Goal: Navigation & Orientation: Find specific page/section

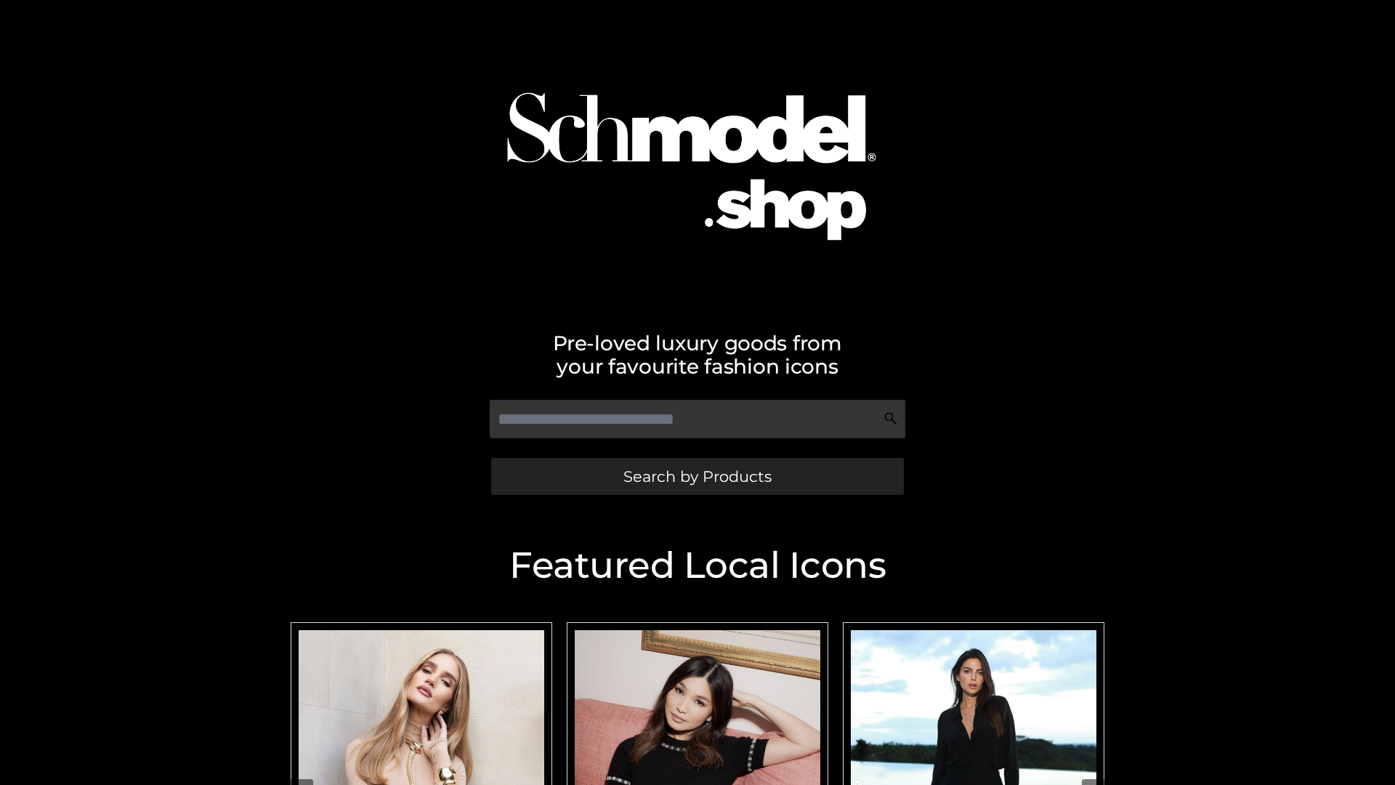
click at [697, 476] on span "Search by Products" at bounding box center [698, 476] width 148 height 15
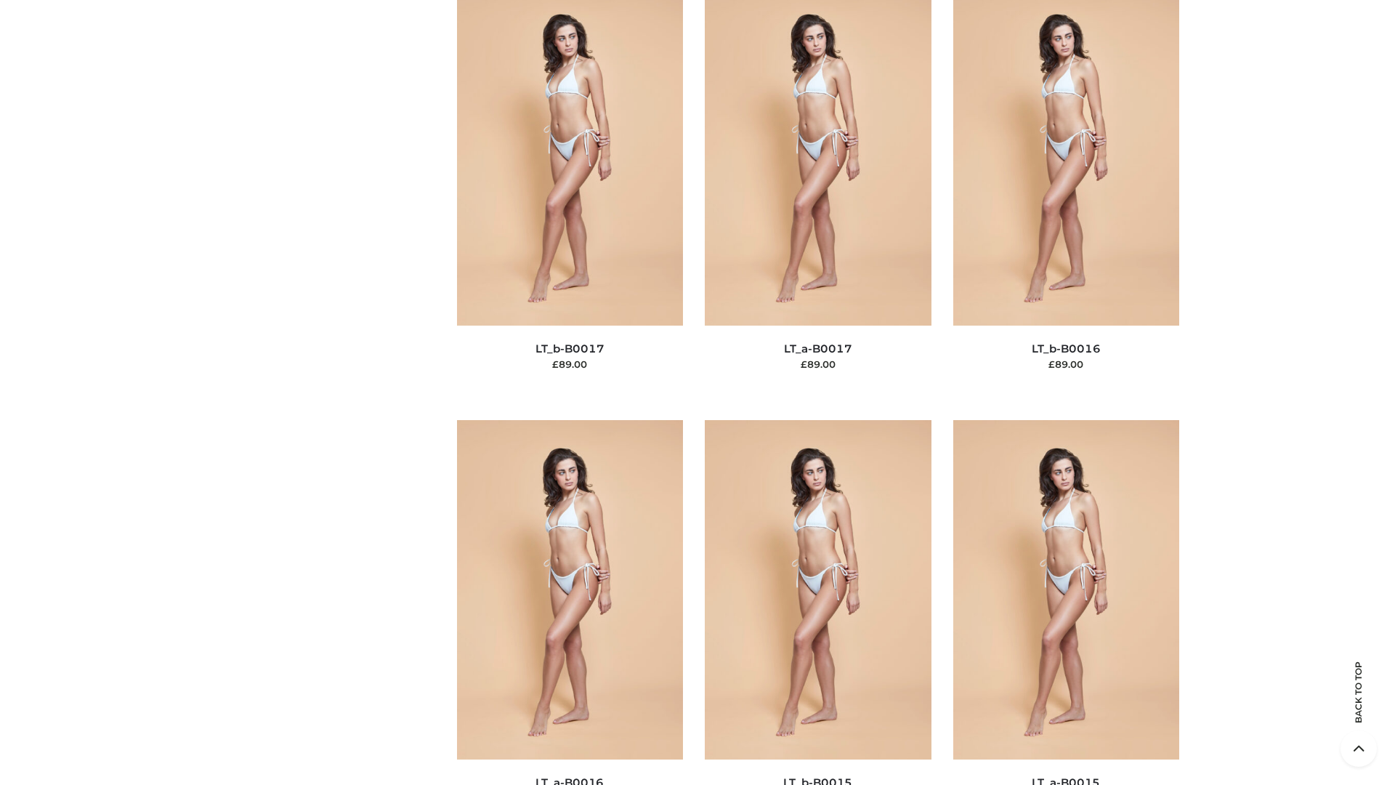
scroll to position [4776, 0]
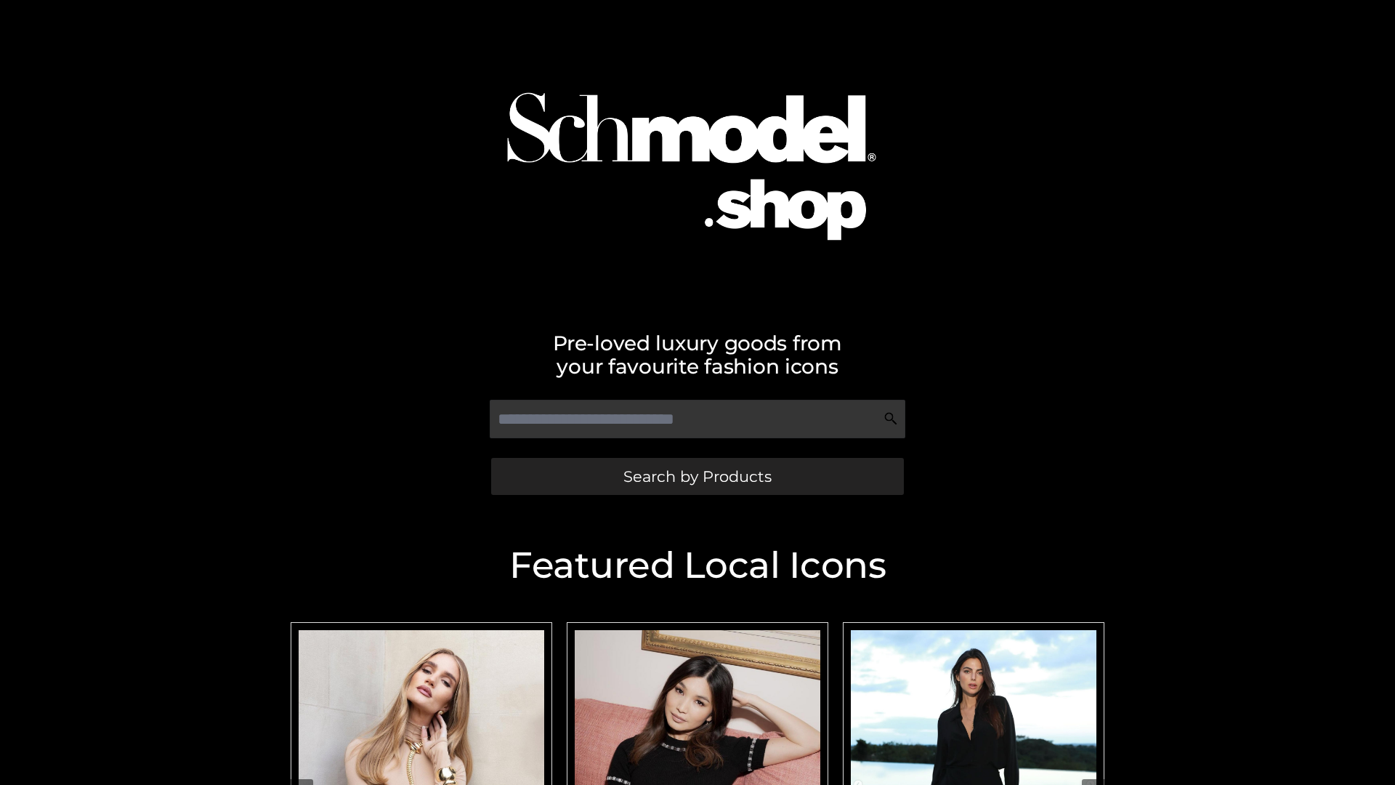
click at [697, 476] on span "Search by Products" at bounding box center [698, 476] width 148 height 15
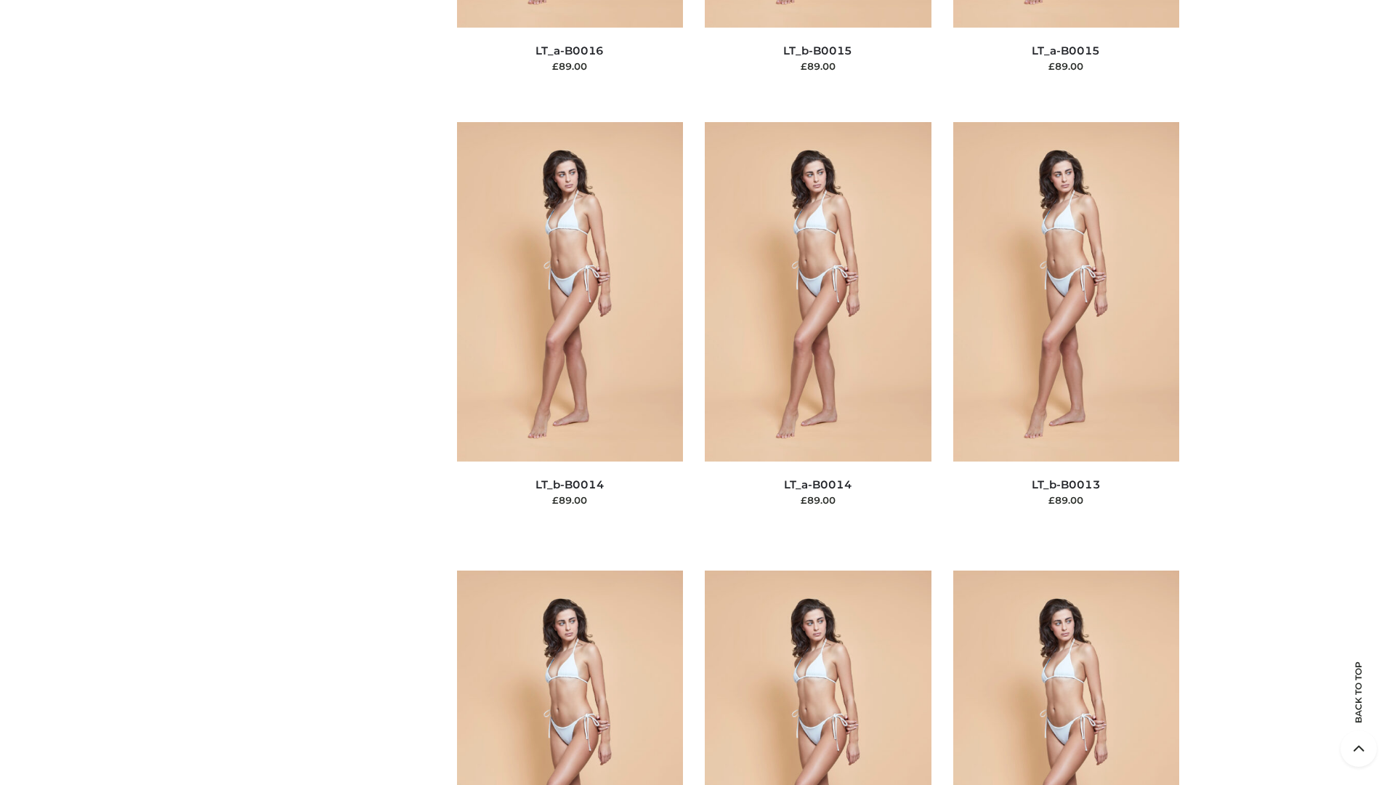
scroll to position [5168, 0]
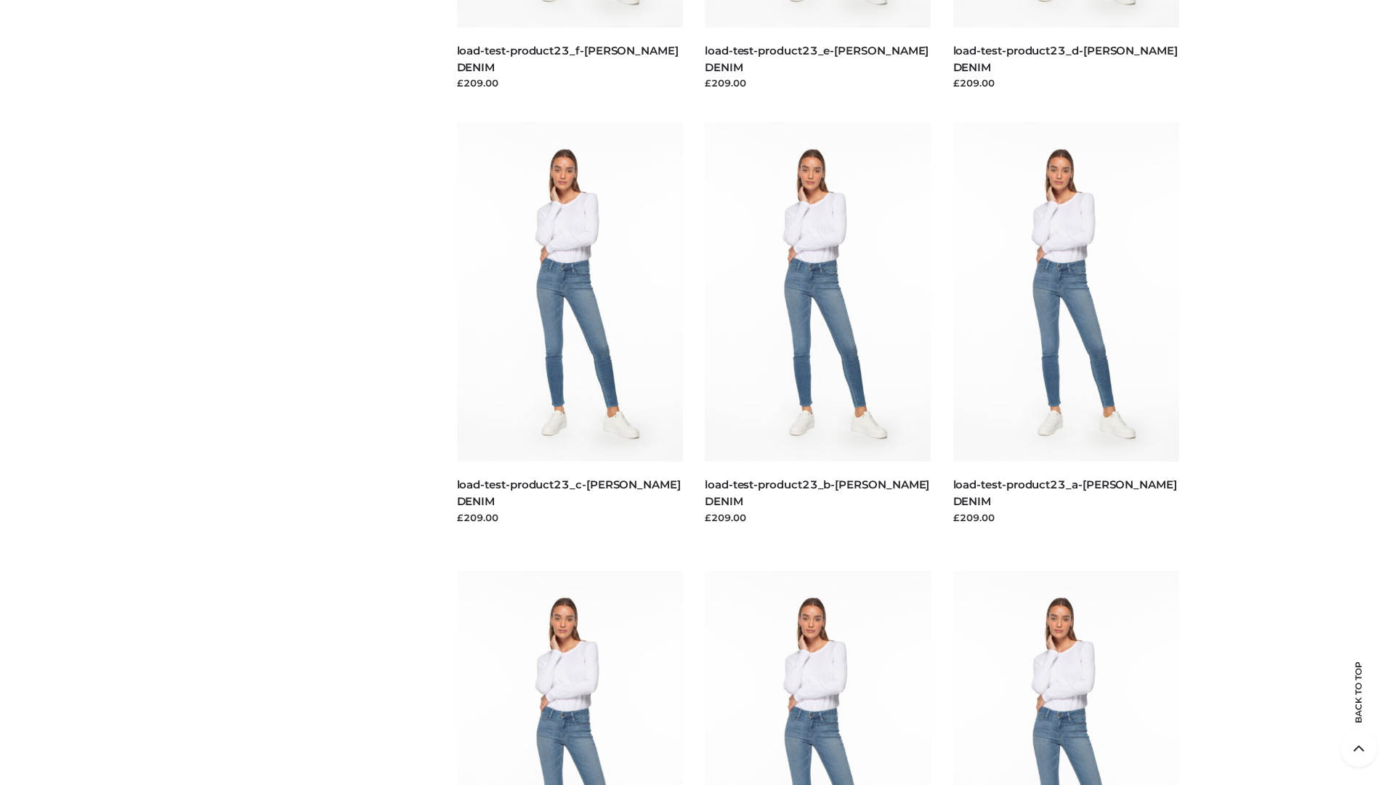
scroll to position [1275, 0]
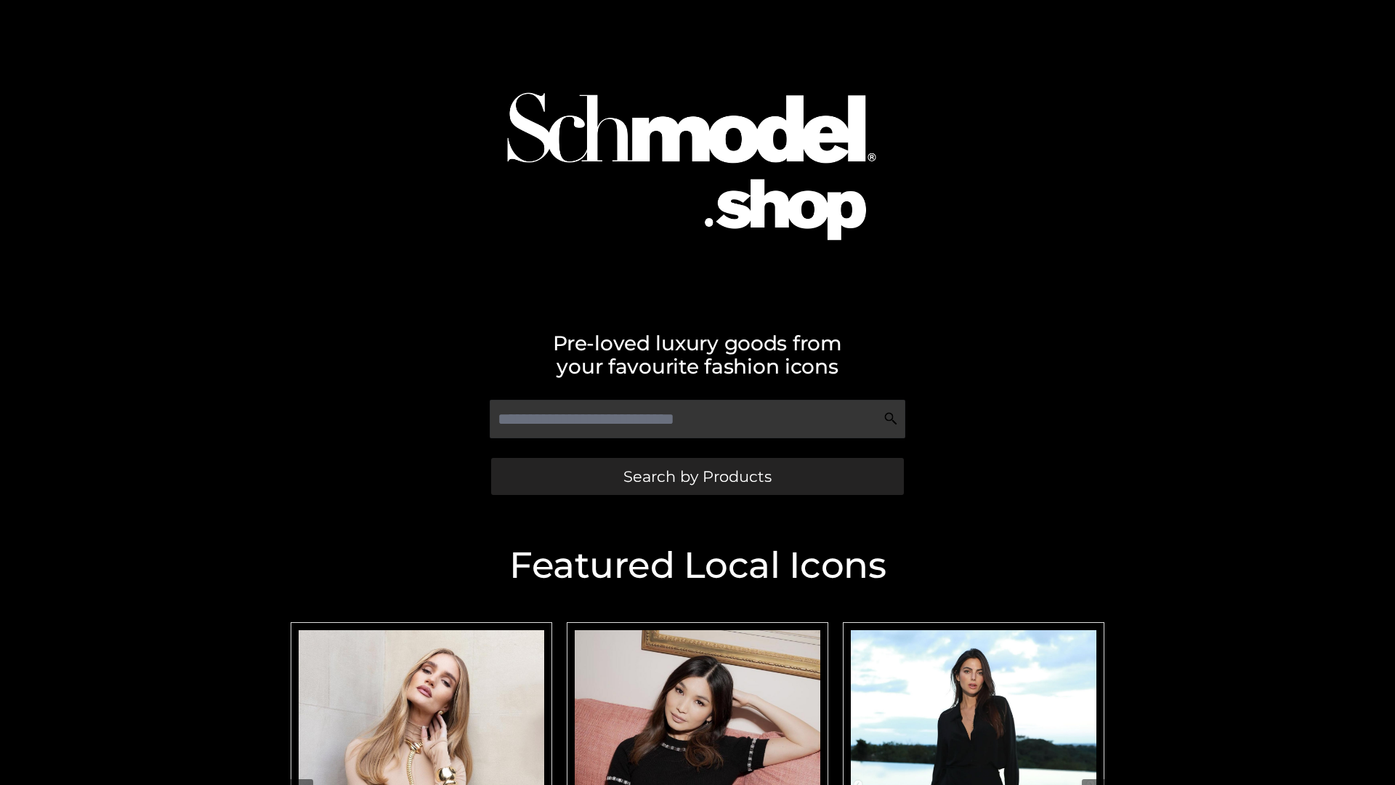
click at [697, 476] on span "Search by Products" at bounding box center [698, 476] width 148 height 15
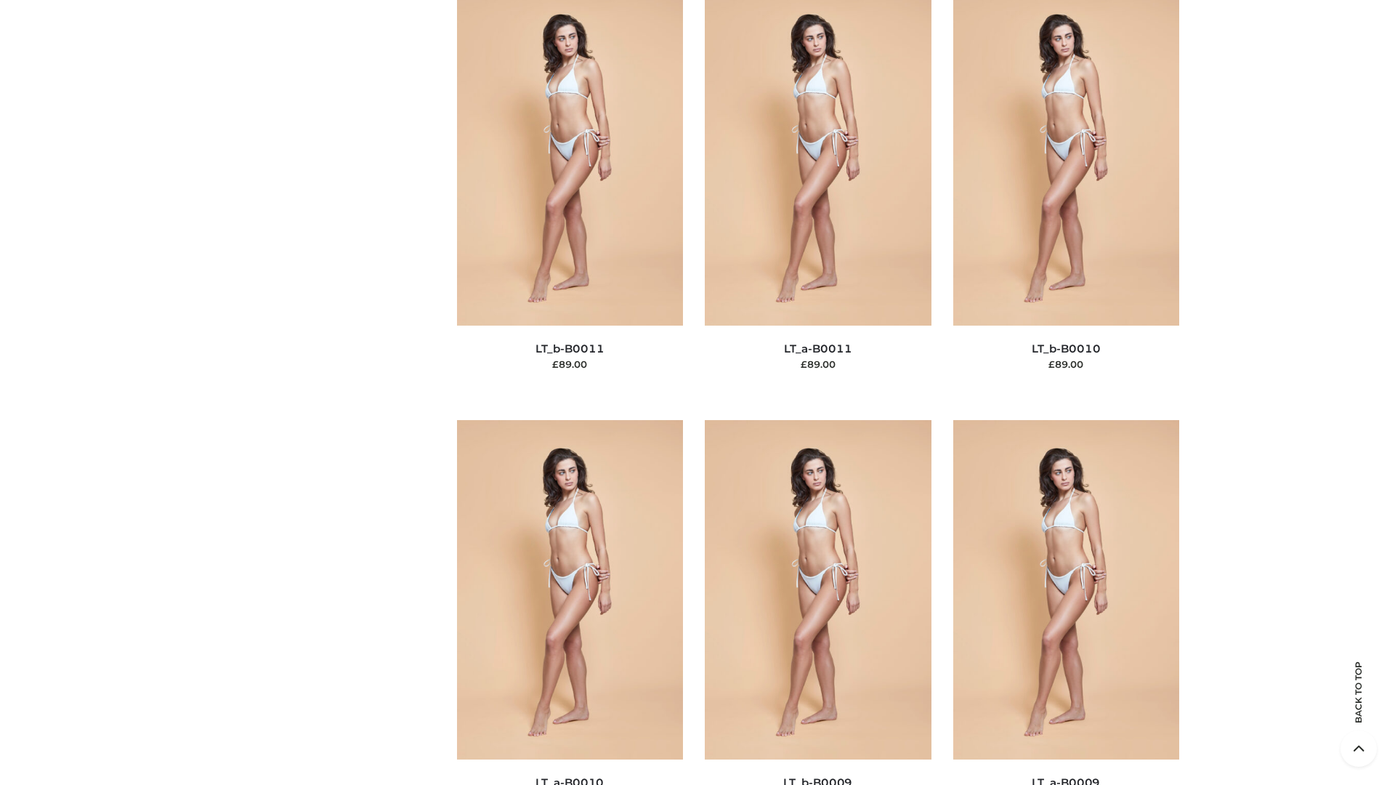
scroll to position [6527, 0]
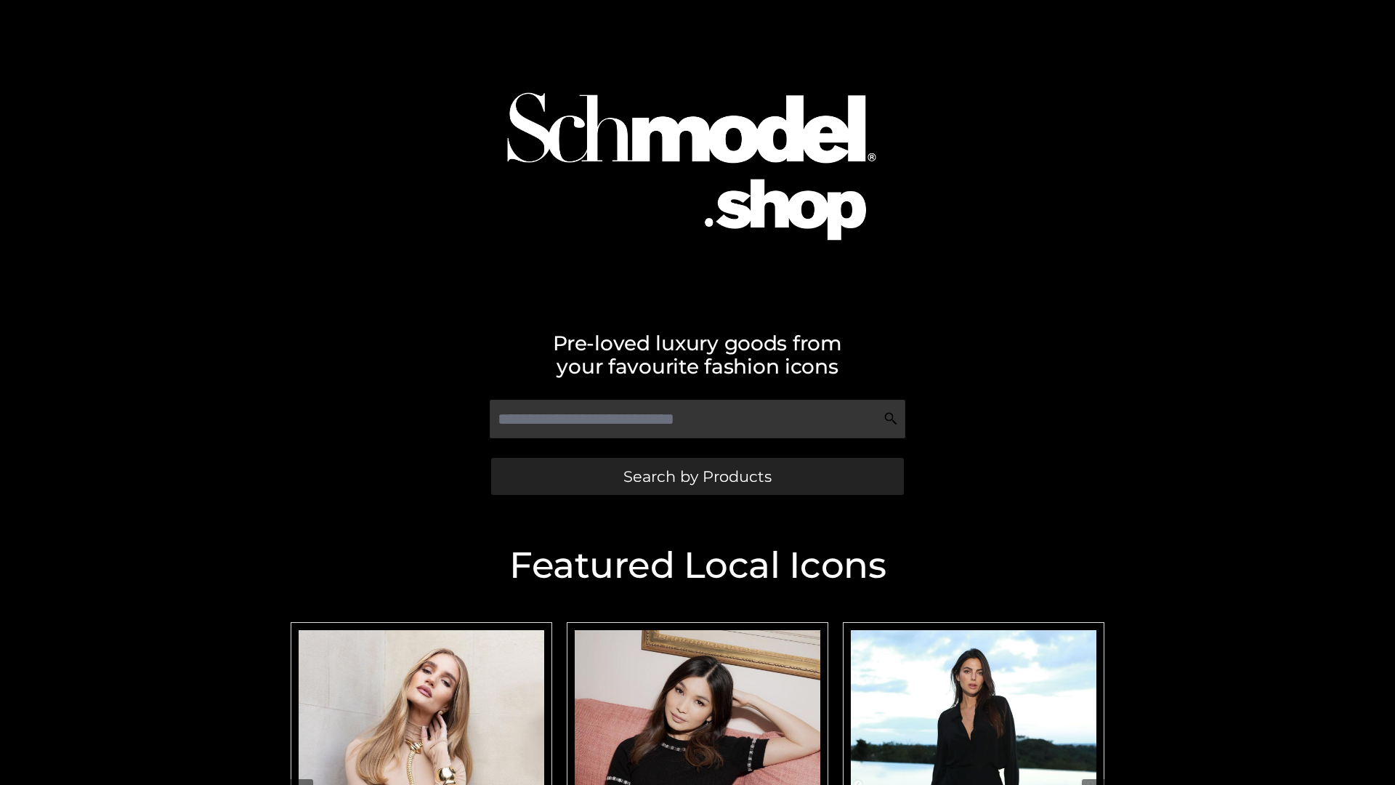
click at [697, 476] on span "Search by Products" at bounding box center [698, 476] width 148 height 15
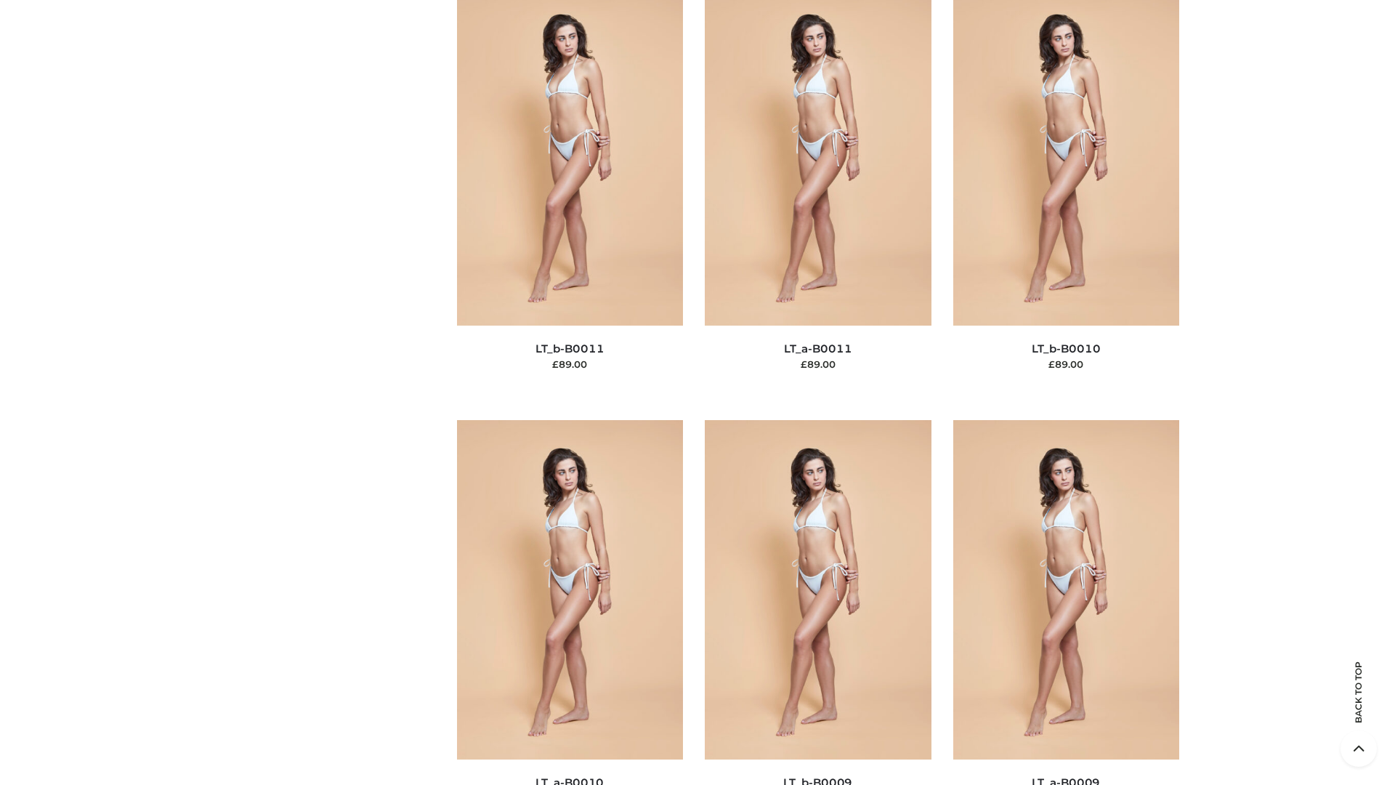
scroll to position [6527, 0]
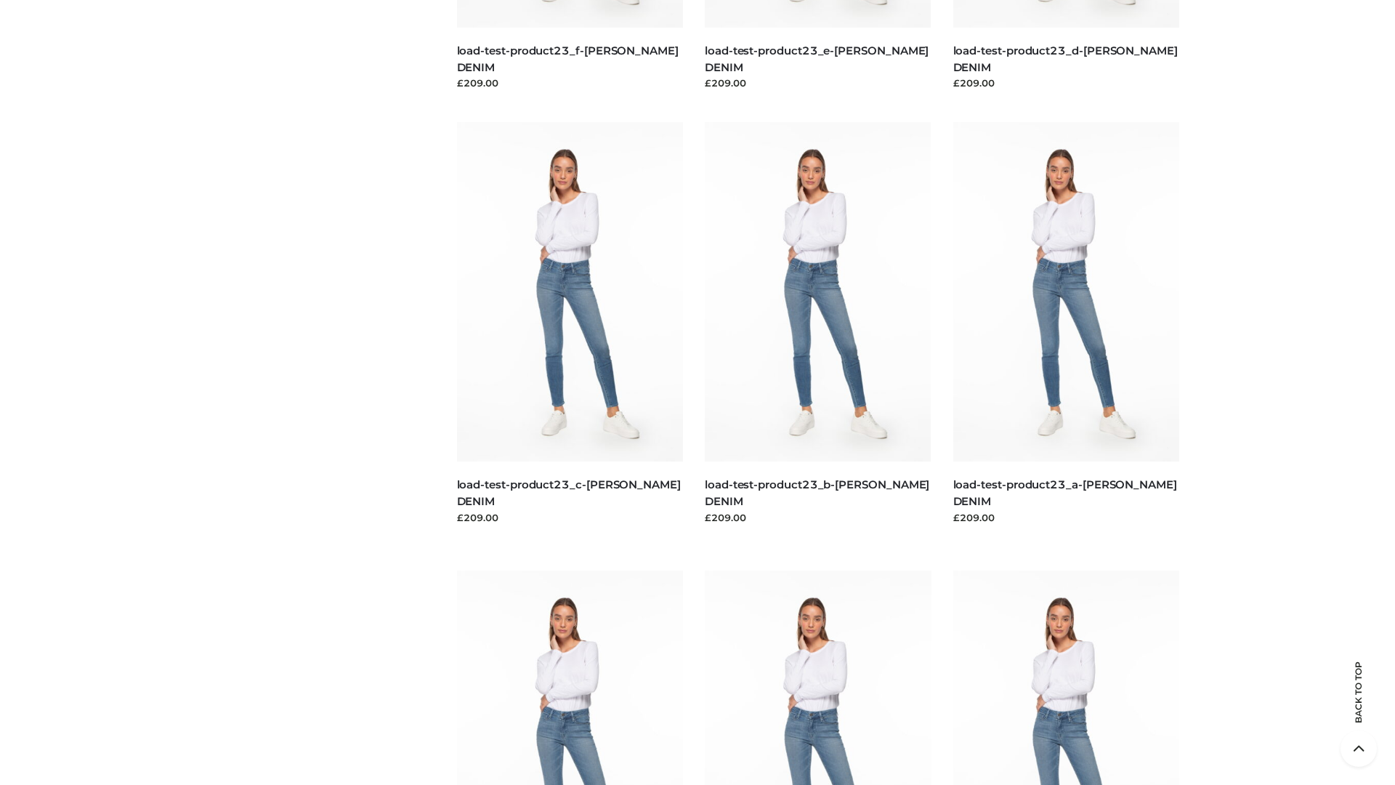
scroll to position [1275, 0]
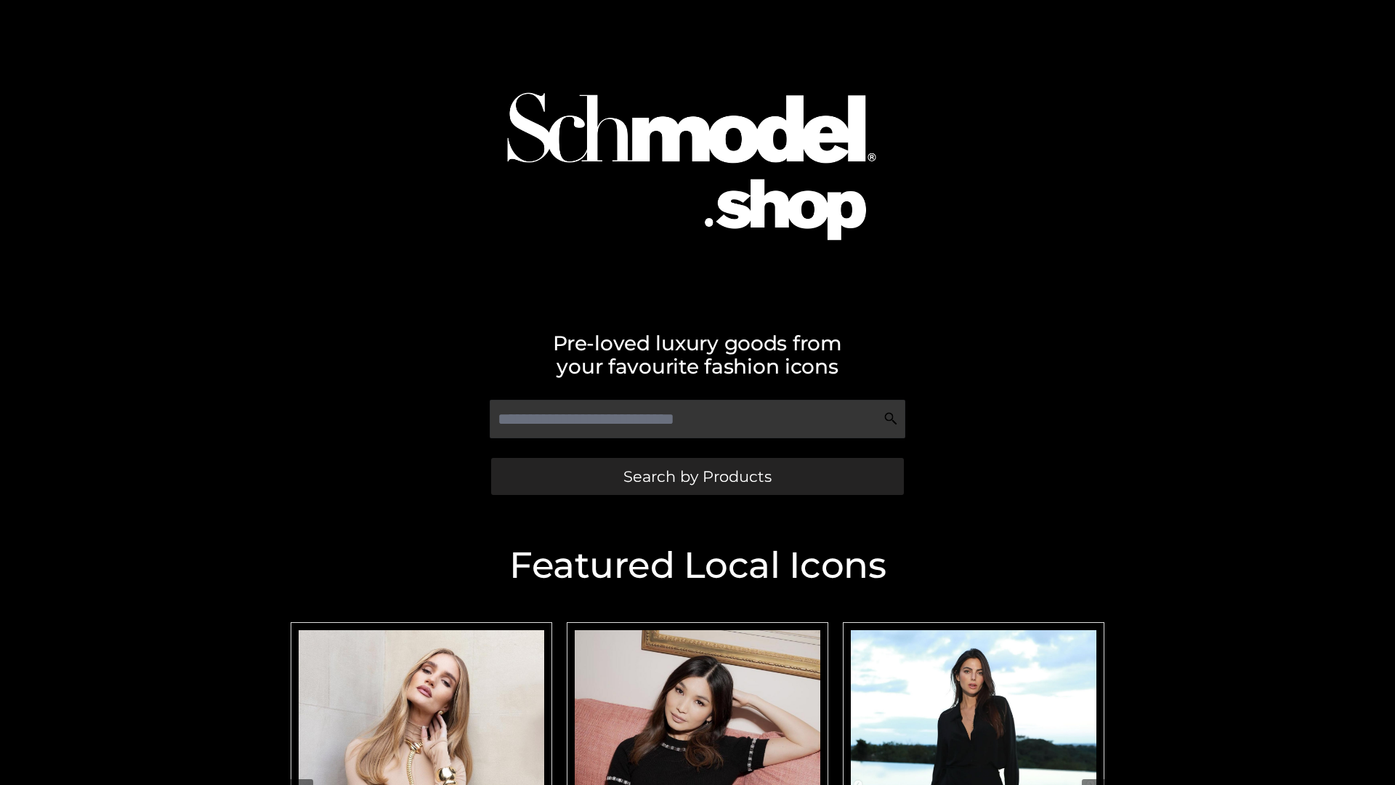
click at [697, 476] on span "Search by Products" at bounding box center [698, 476] width 148 height 15
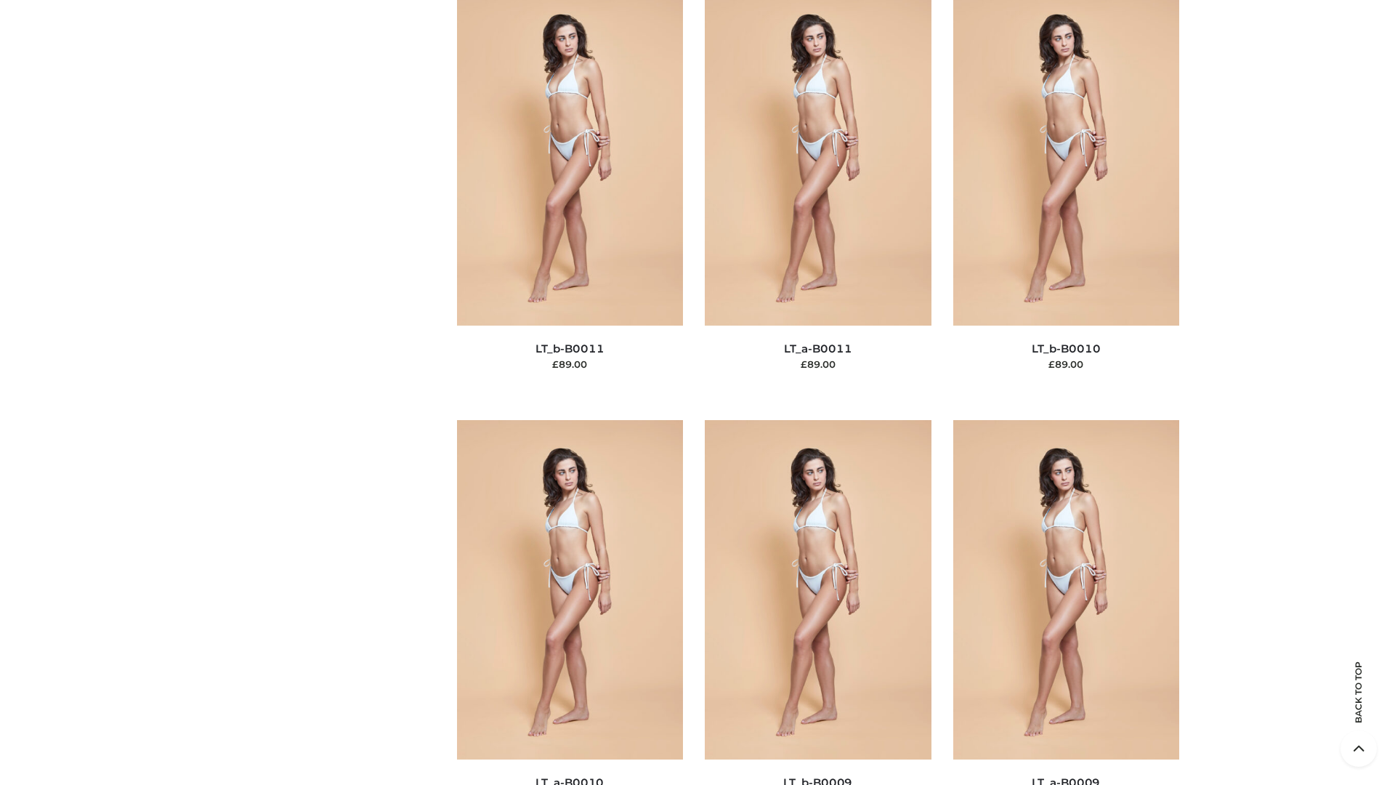
scroll to position [6527, 0]
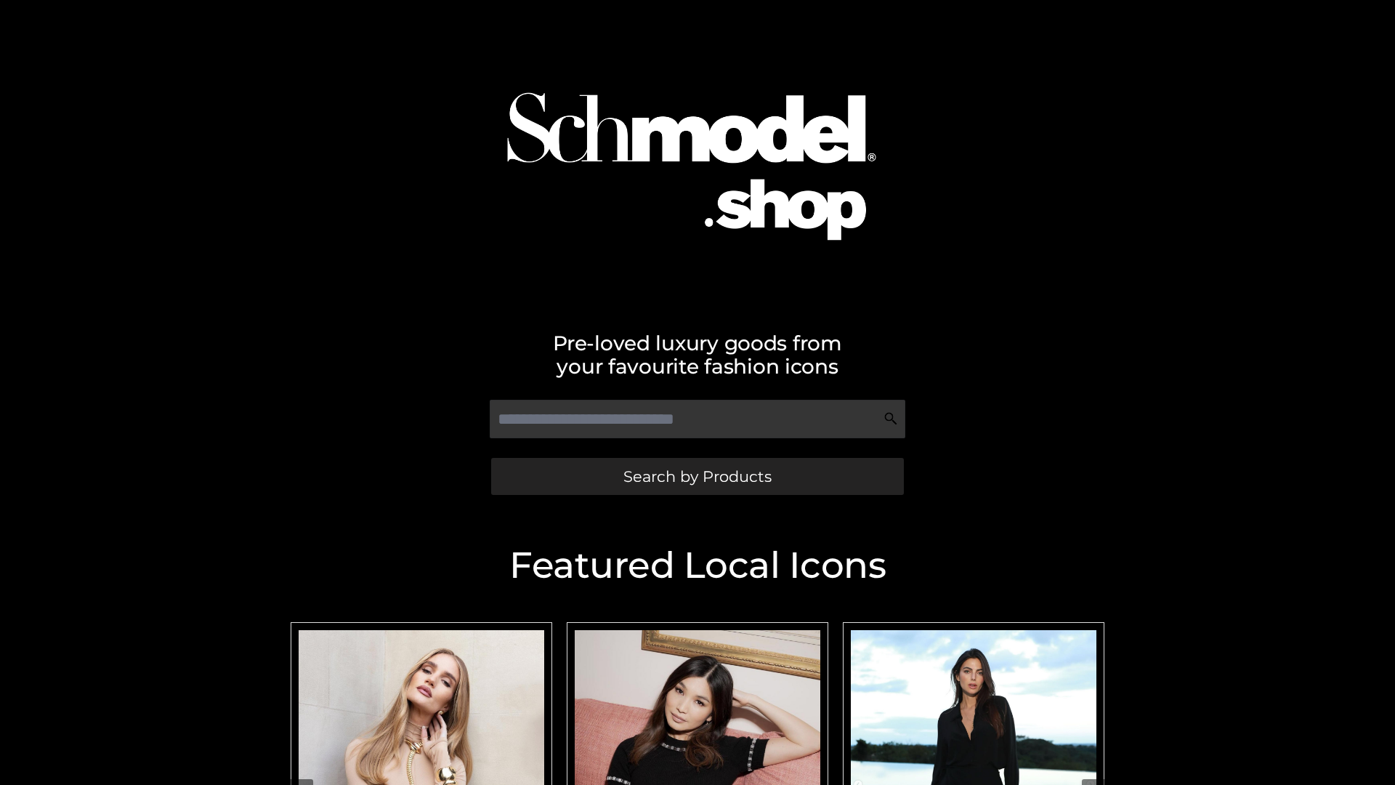
click at [697, 476] on span "Search by Products" at bounding box center [698, 476] width 148 height 15
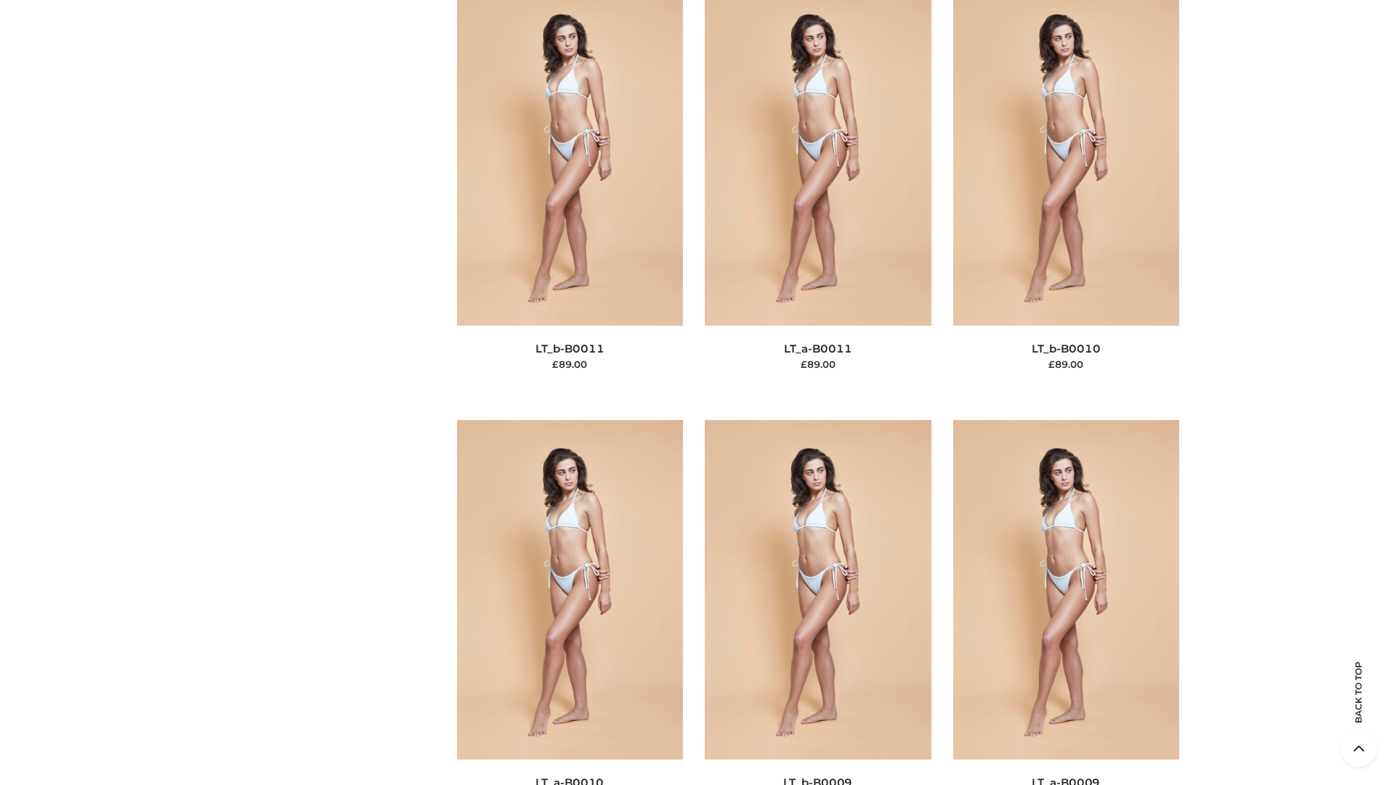
scroll to position [6527, 0]
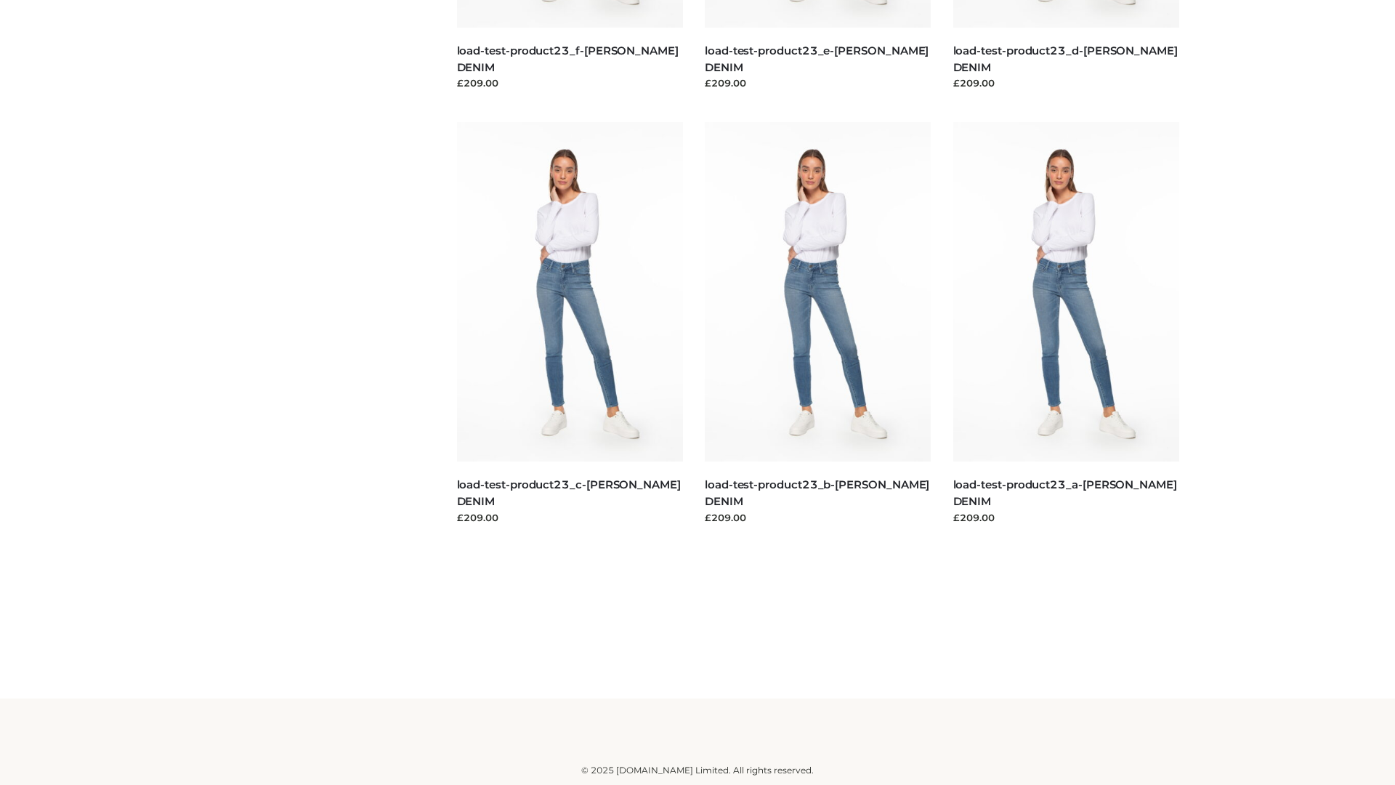
scroll to position [1275, 0]
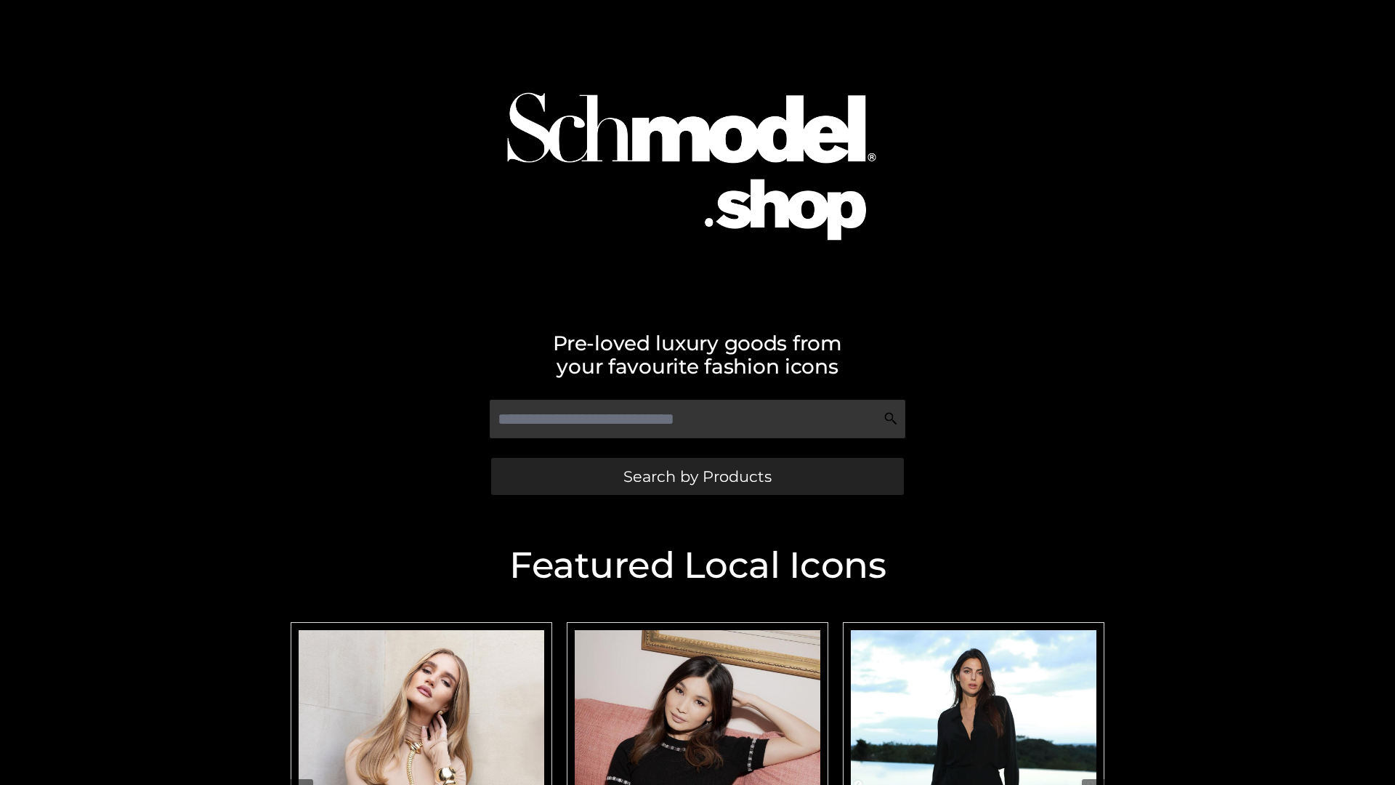
click at [697, 476] on span "Search by Products" at bounding box center [698, 476] width 148 height 15
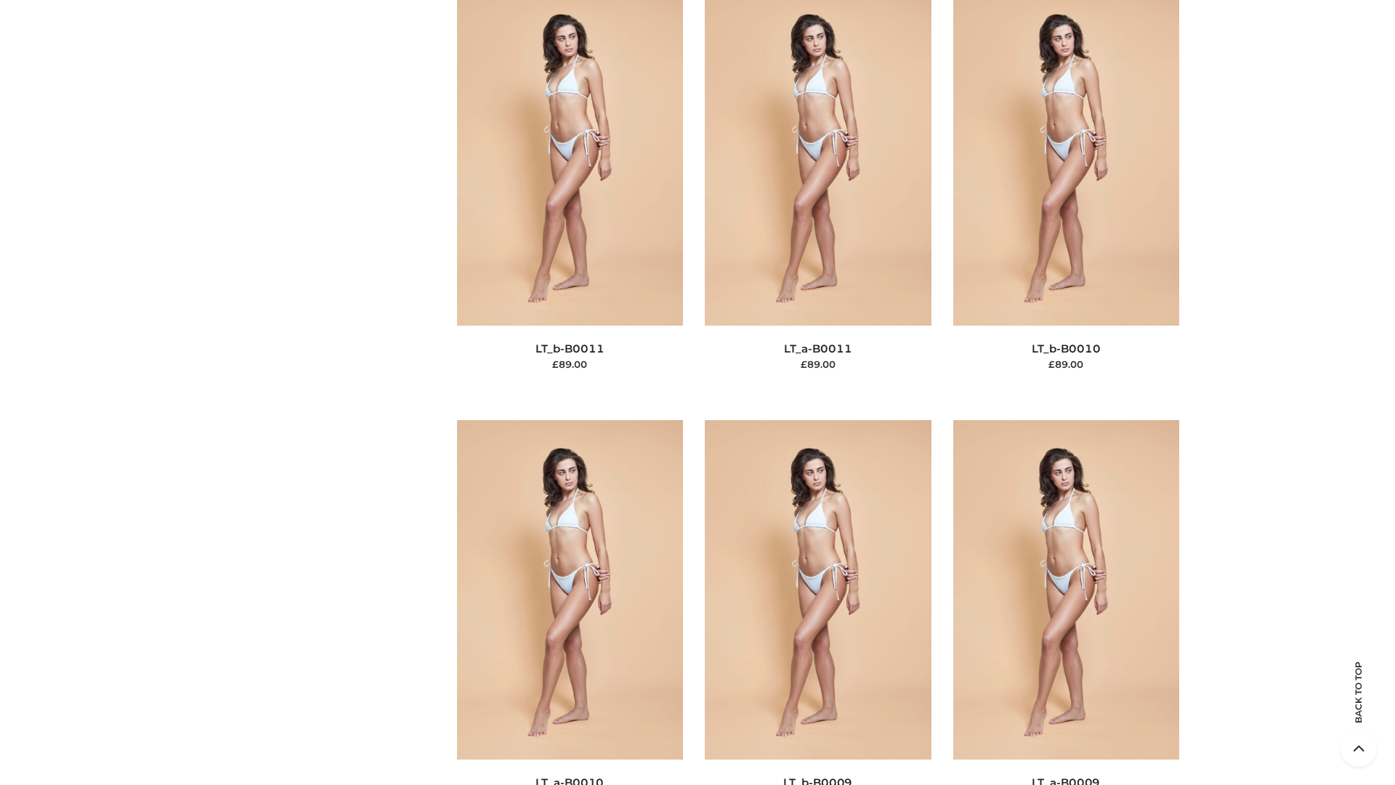
scroll to position [6527, 0]
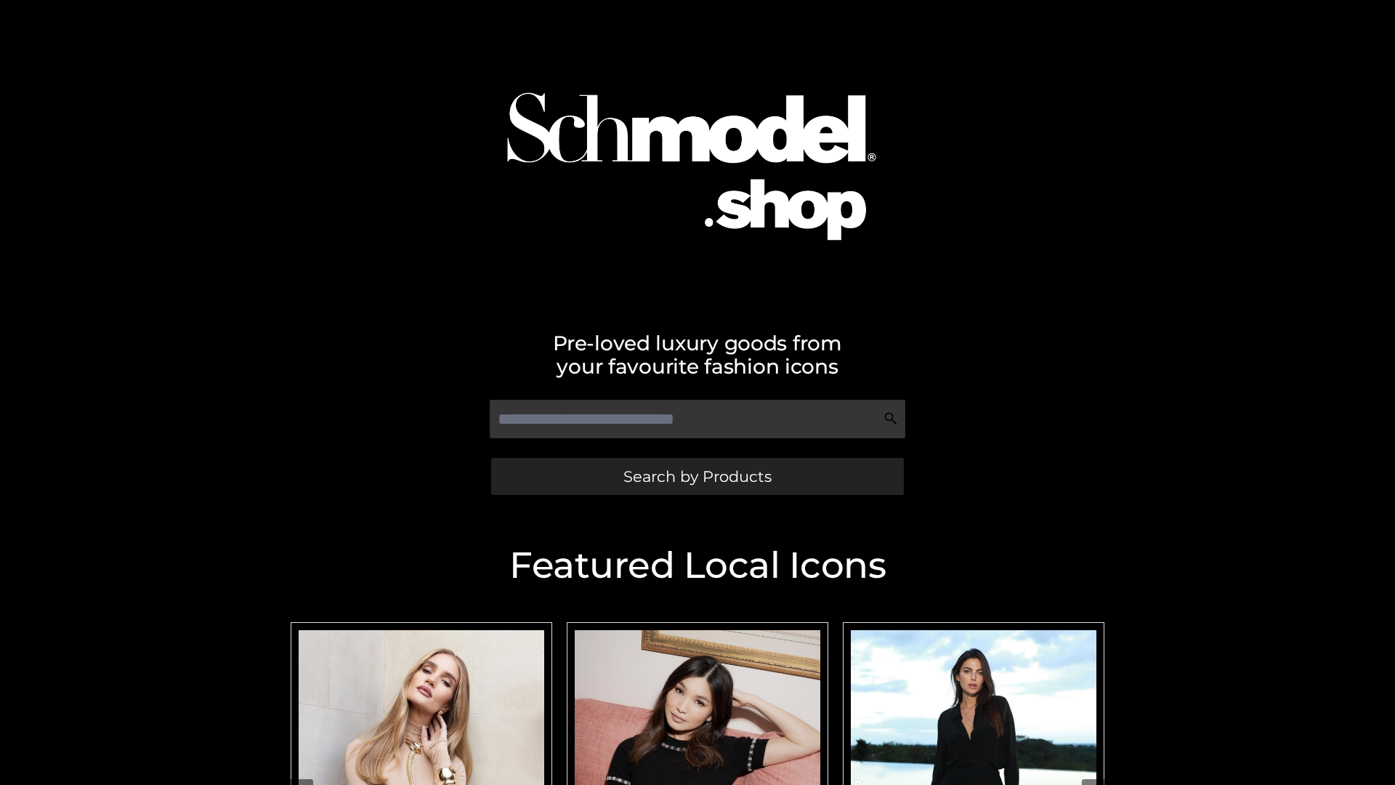
click at [697, 476] on span "Search by Products" at bounding box center [698, 476] width 148 height 15
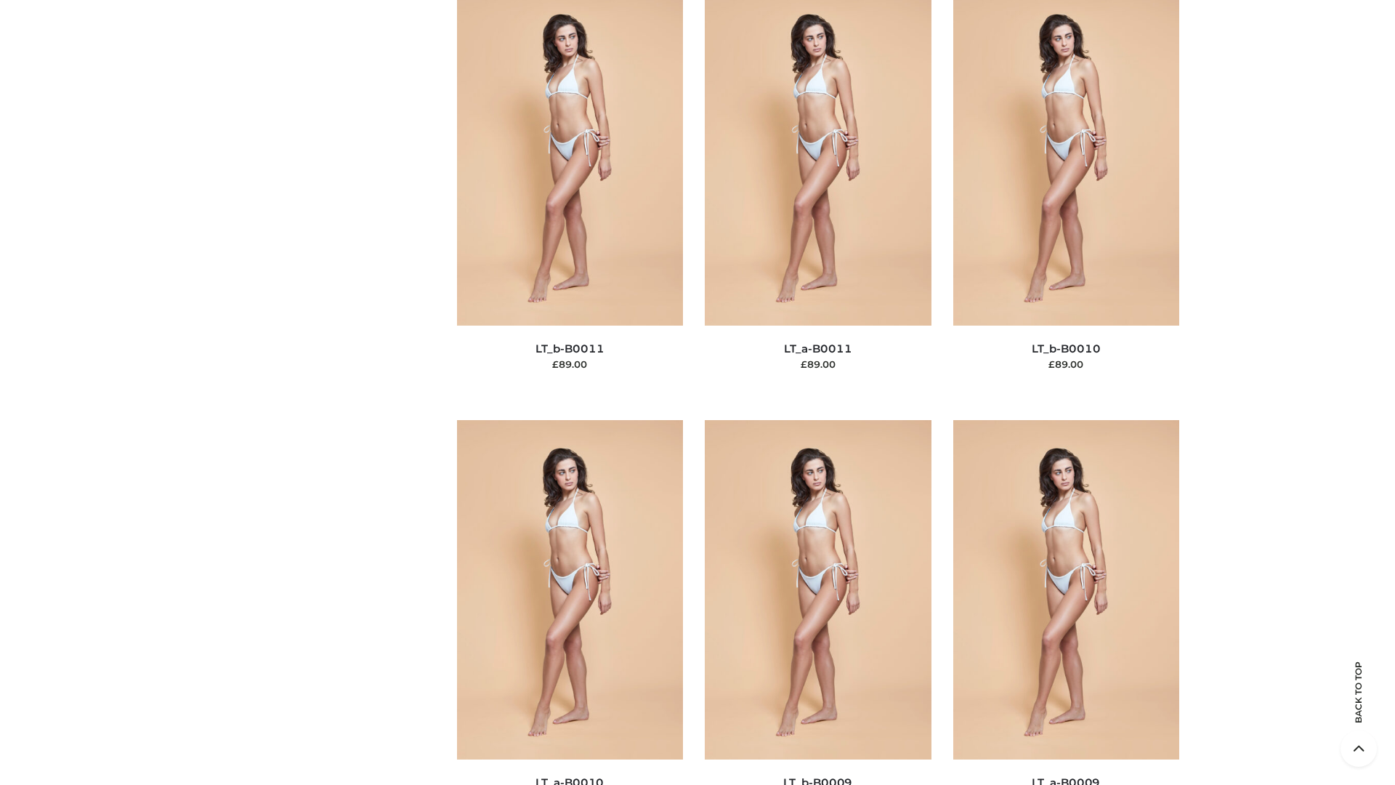
scroll to position [6527, 0]
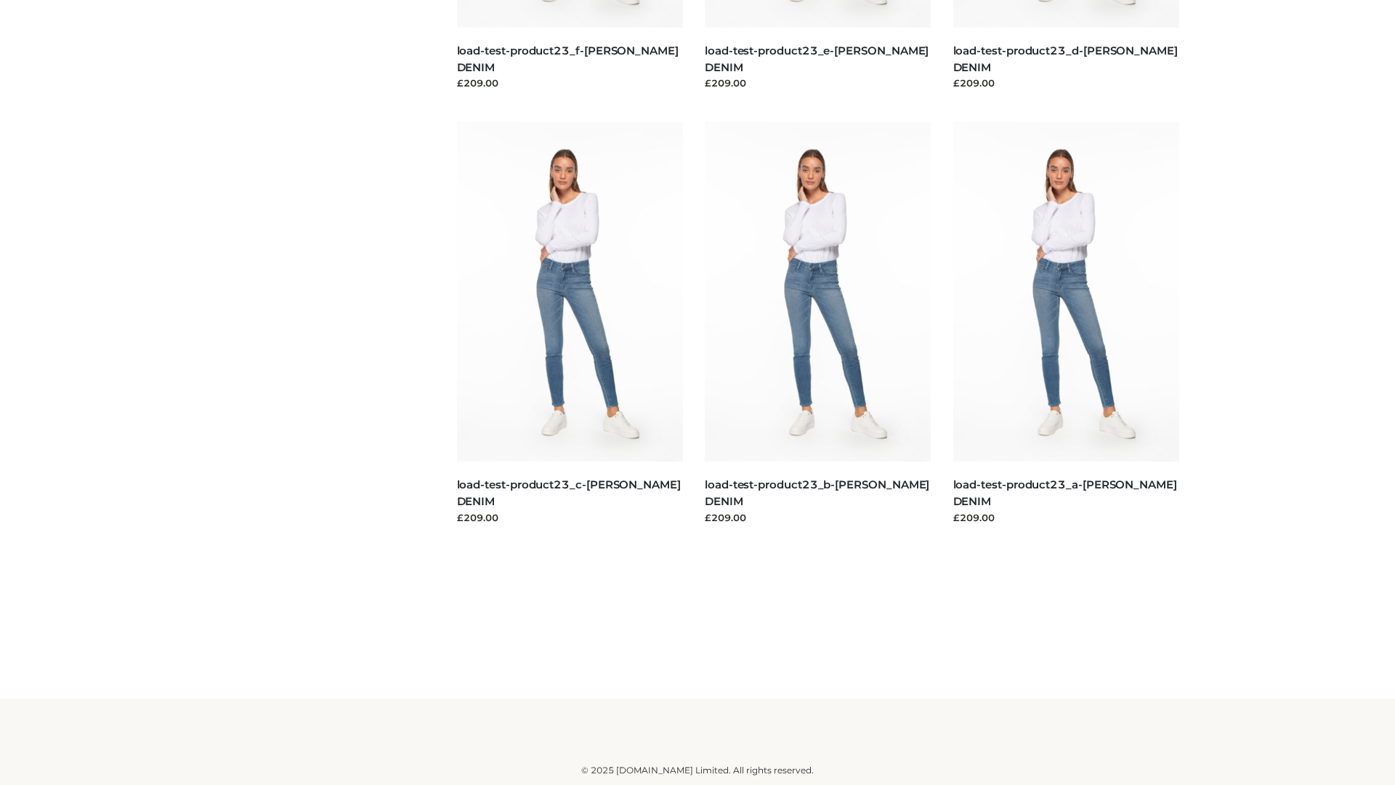
scroll to position [1275, 0]
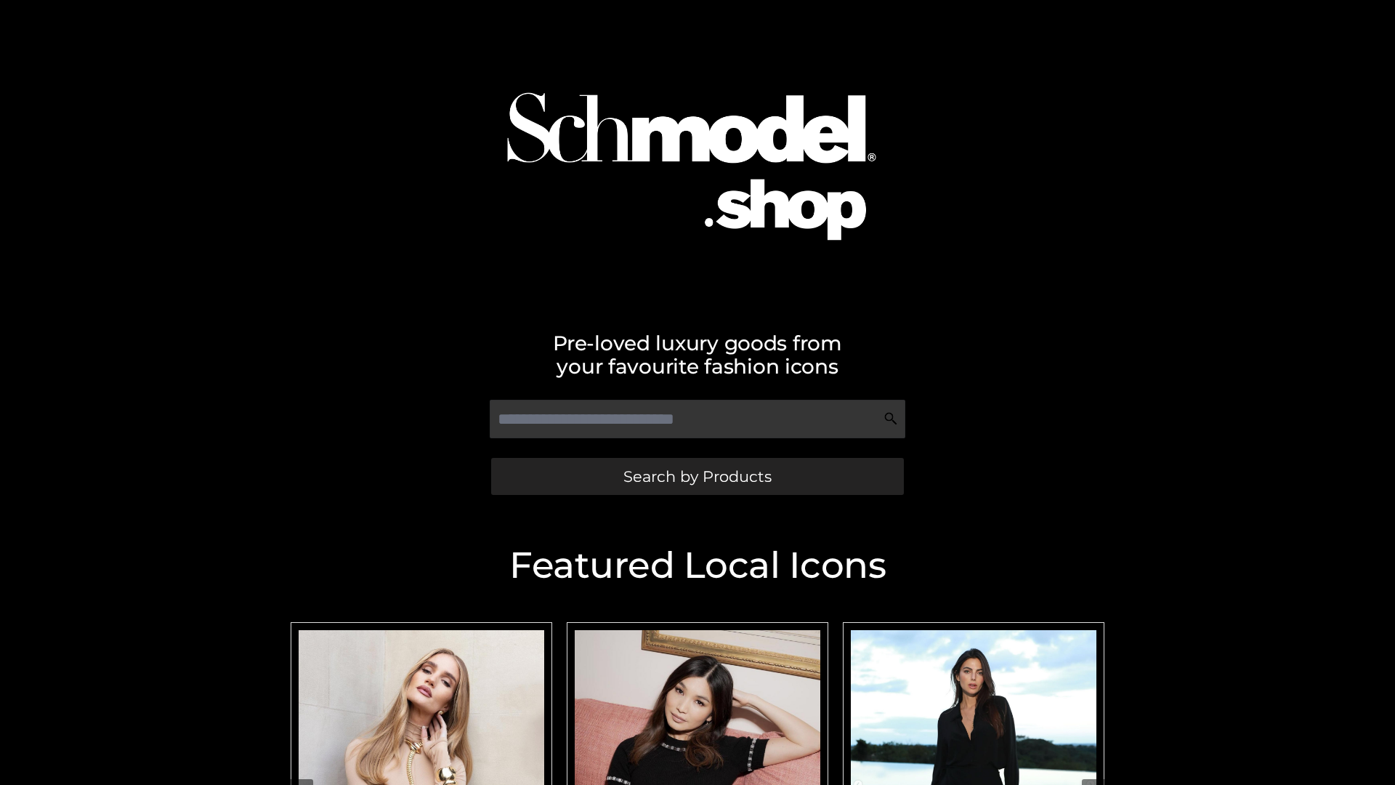
click at [697, 476] on span "Search by Products" at bounding box center [698, 476] width 148 height 15
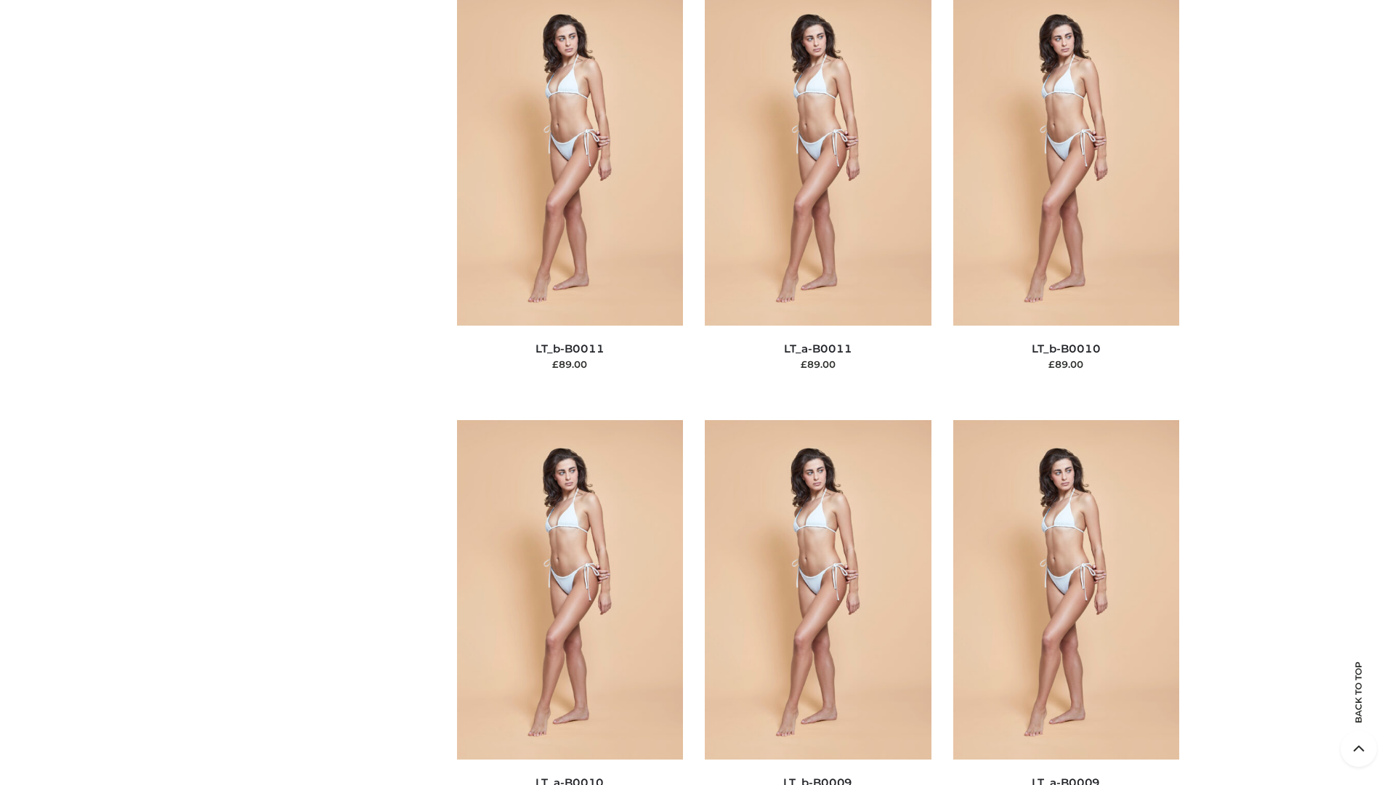
scroll to position [6527, 0]
